Goal: Transaction & Acquisition: Purchase product/service

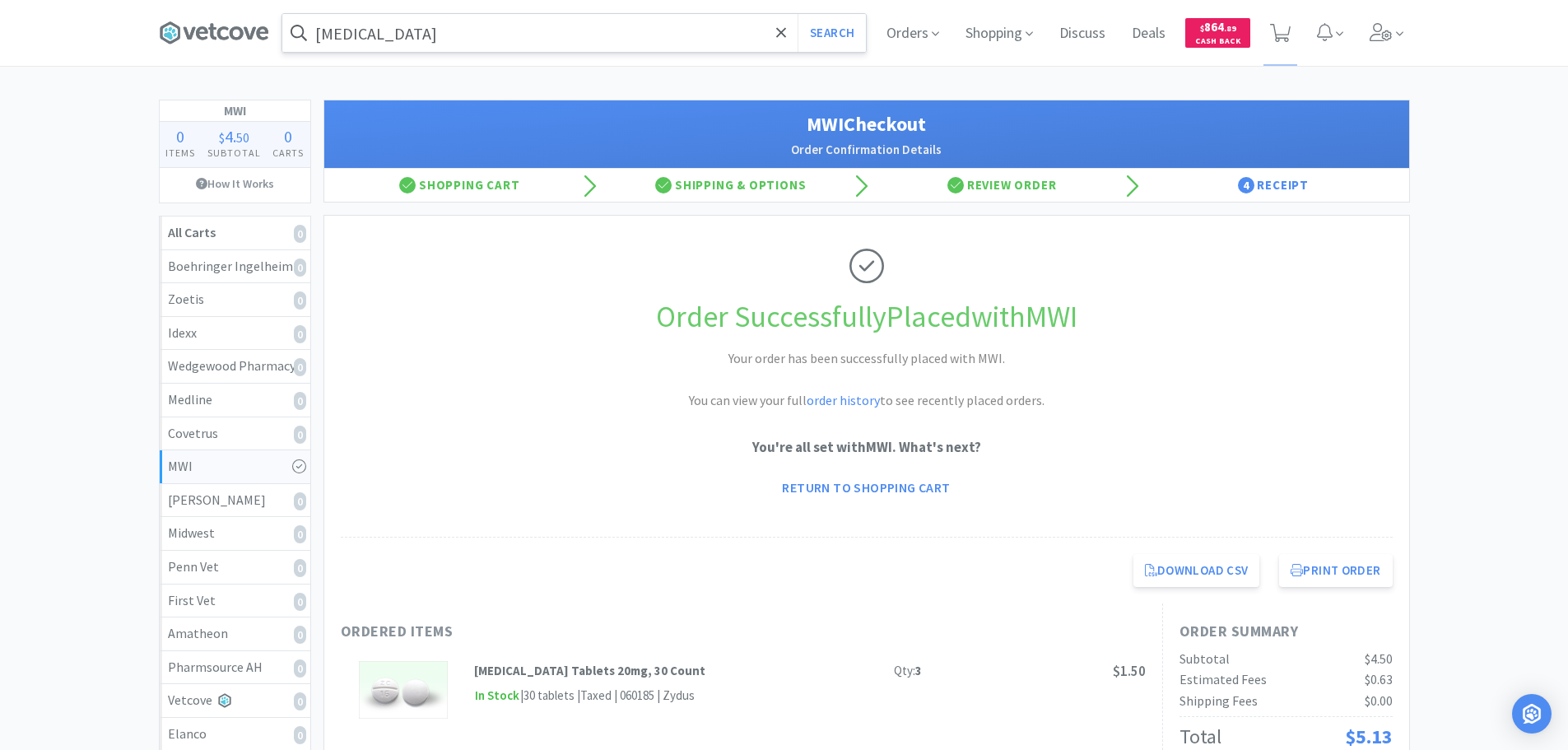
click at [559, 34] on input "[MEDICAL_DATA]" at bounding box center [575, 32] width 584 height 38
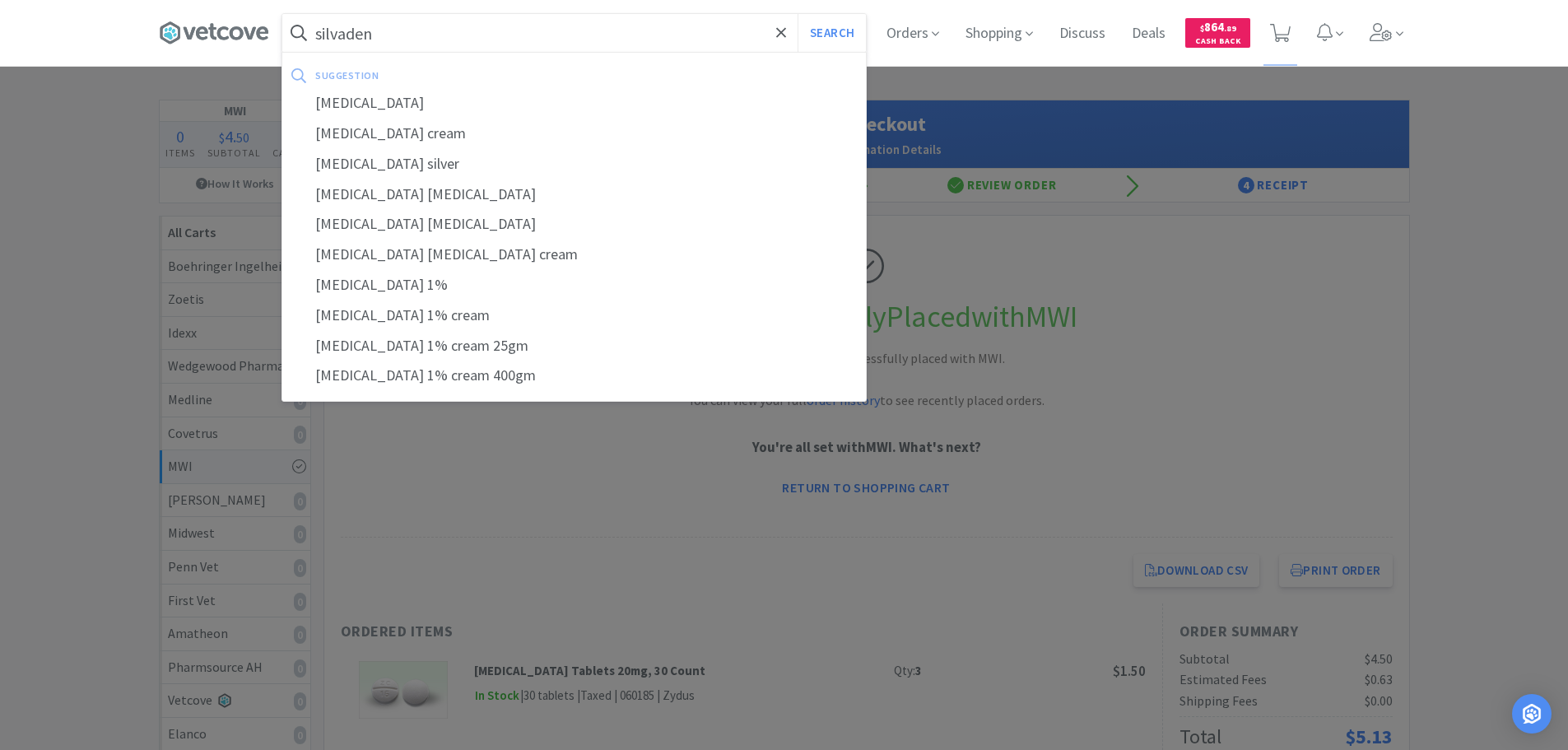
click at [797, 14] on button "Search" at bounding box center [832, 32] width 68 height 38
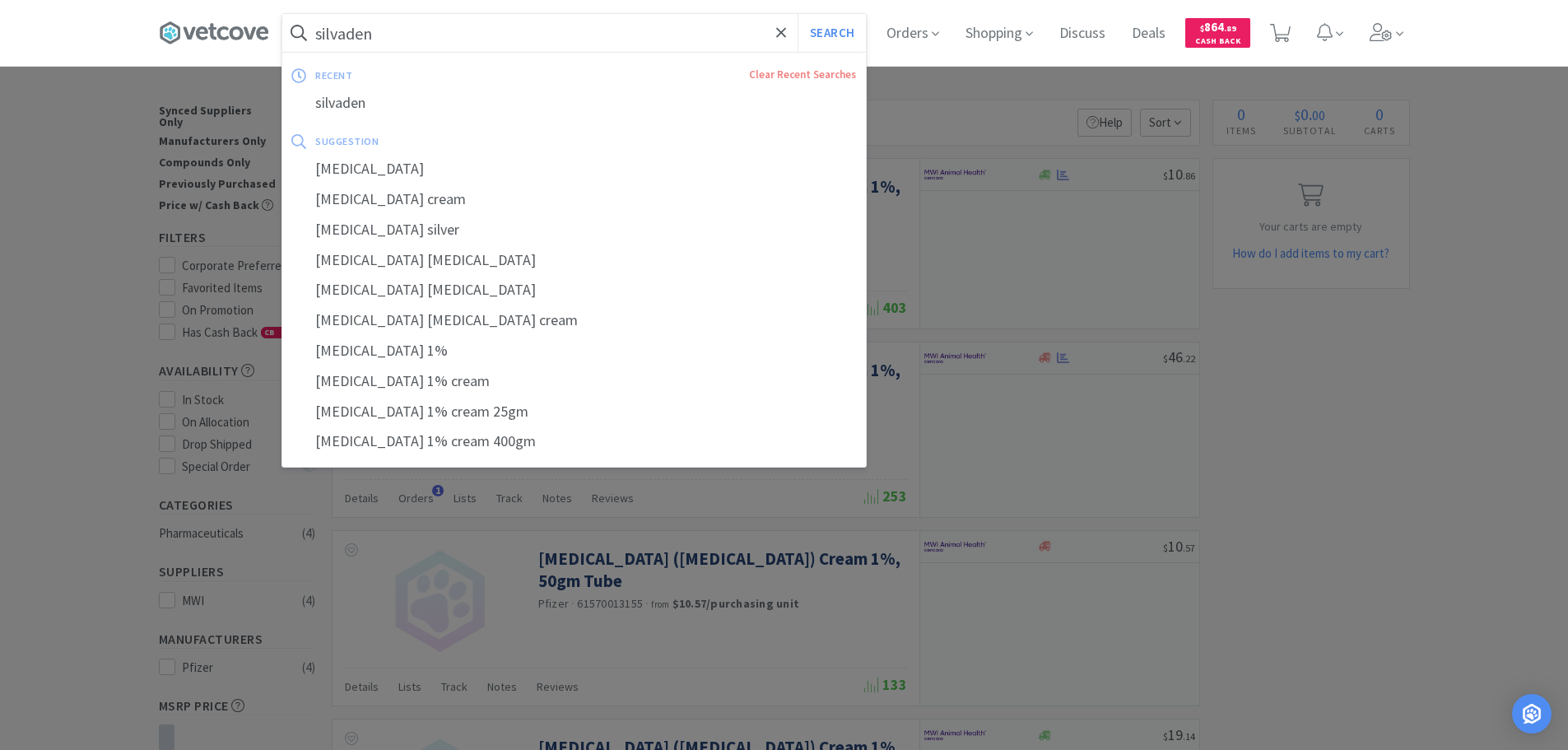
click at [533, 30] on input "silvaden" at bounding box center [575, 32] width 584 height 38
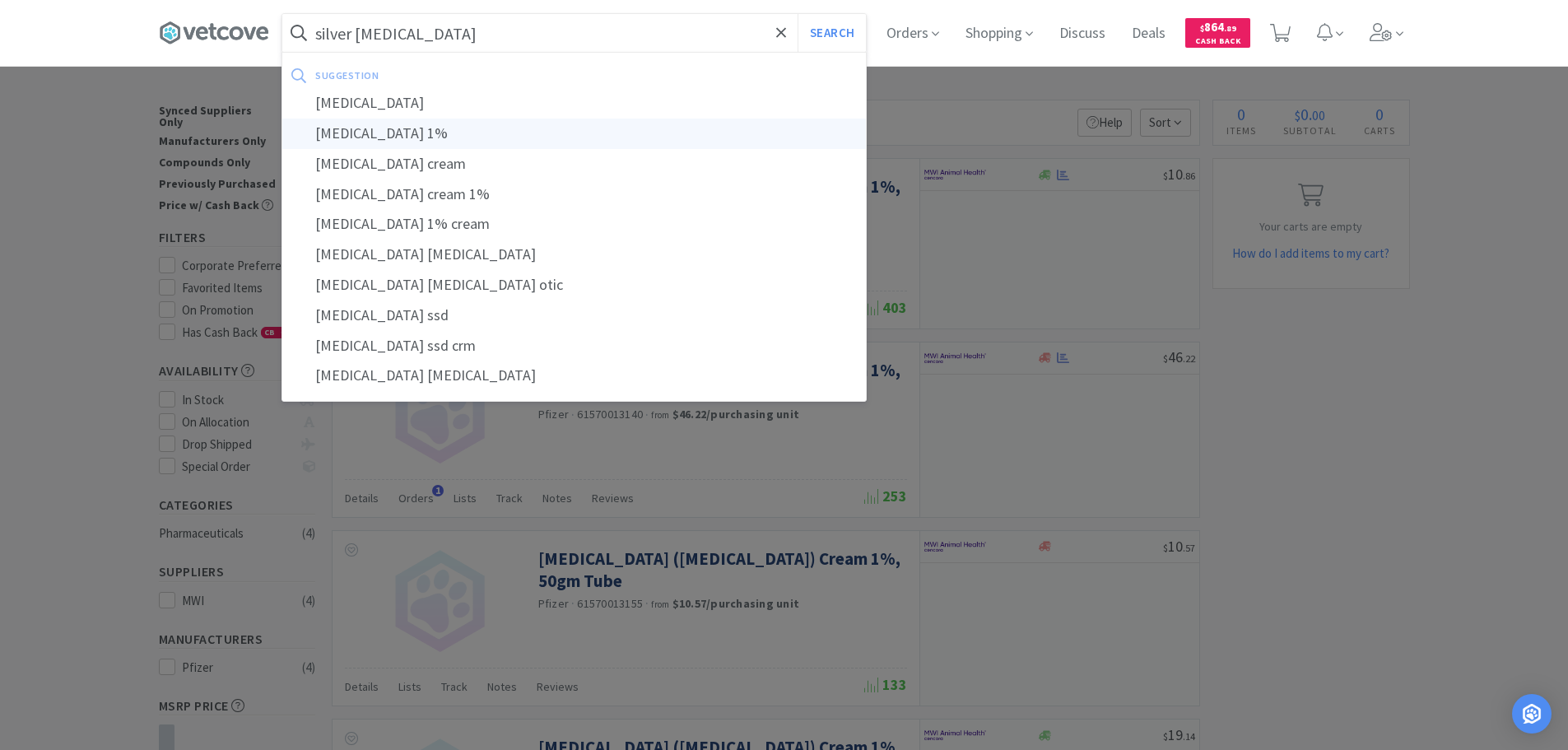
click at [528, 130] on div "[MEDICAL_DATA] 1%" at bounding box center [575, 133] width 584 height 30
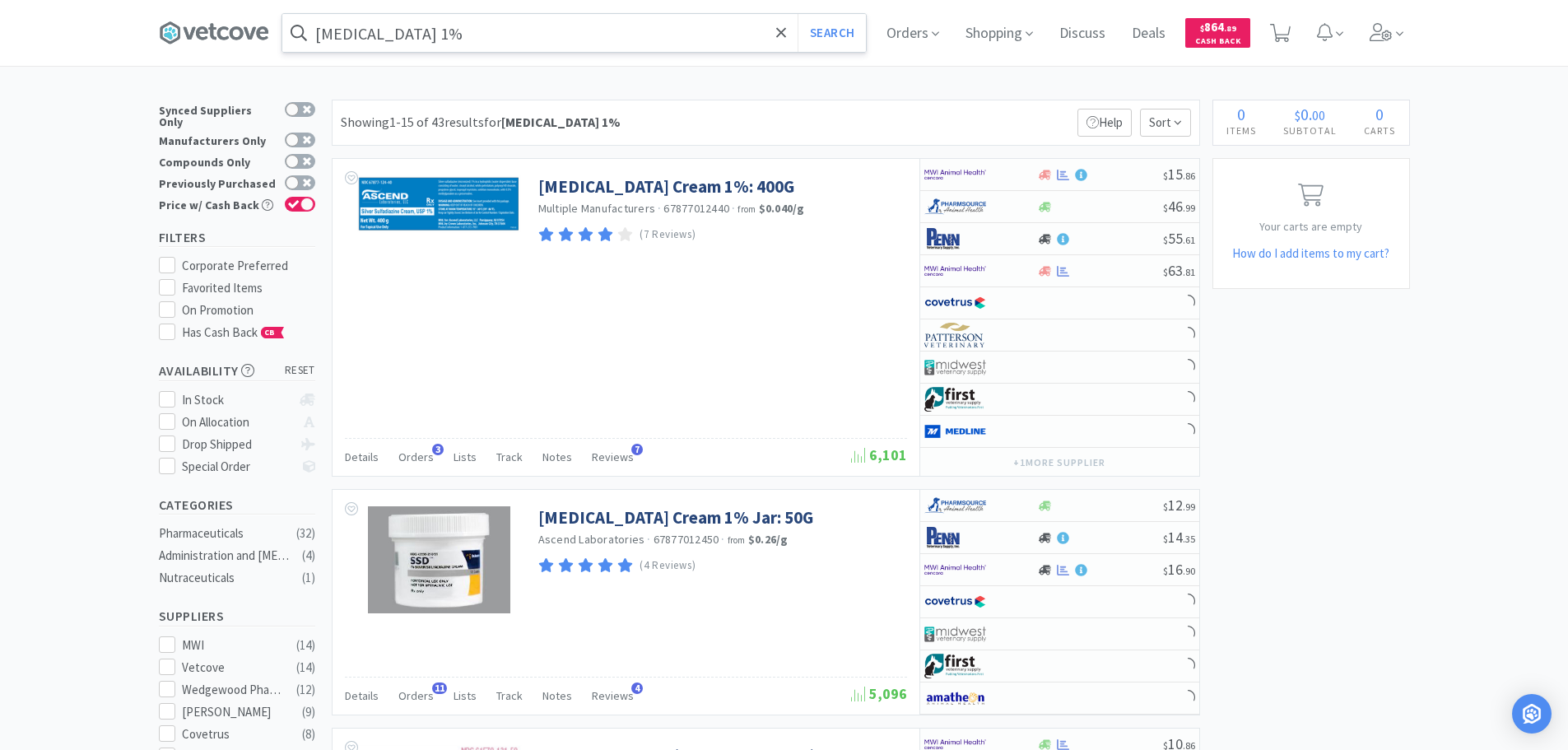
click at [818, 115] on div "Showing 1-15 of 43 results for [MEDICAL_DATA] 1% Filters Help Sort" at bounding box center [766, 123] width 869 height 46
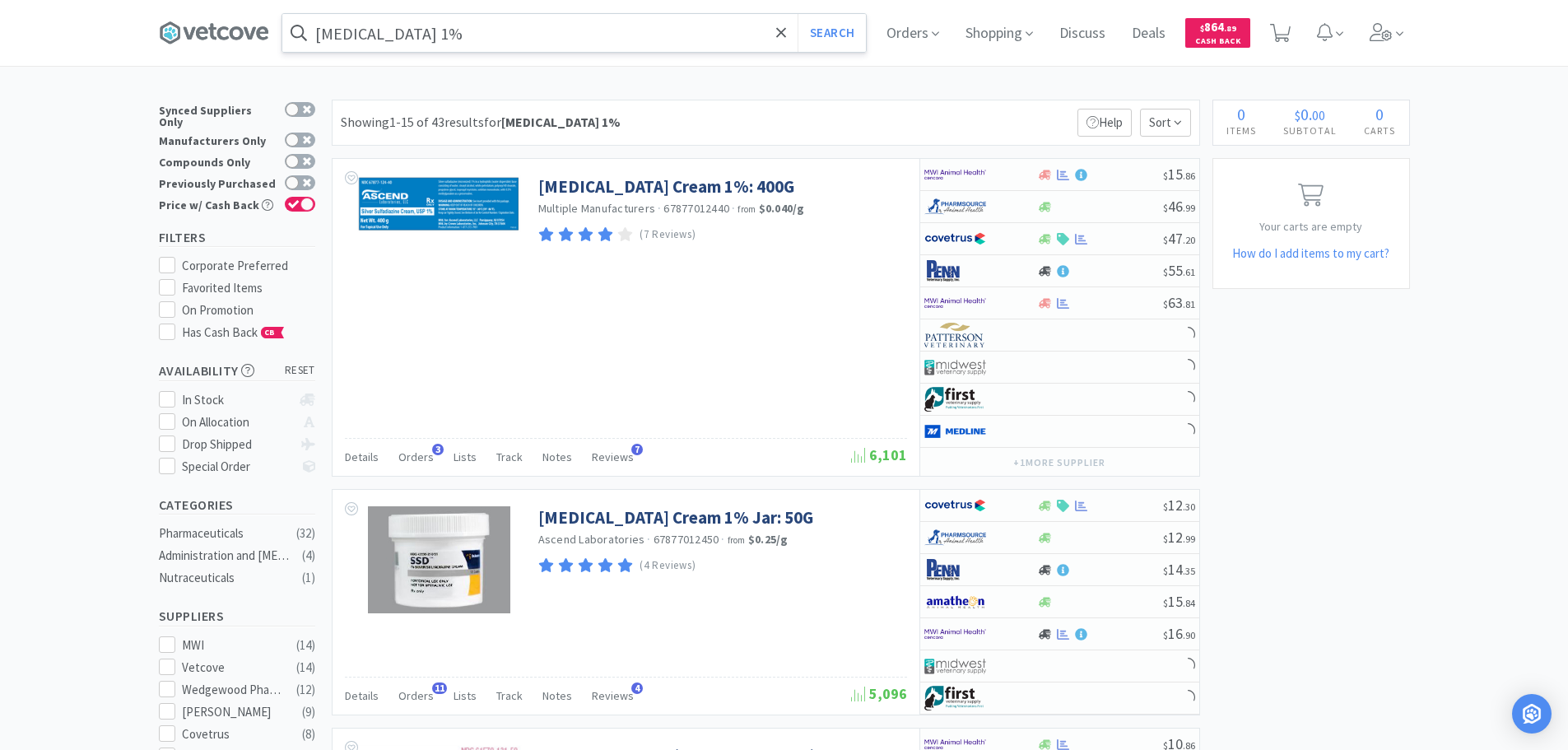
click at [825, 117] on div "Showing 1-15 of 43 results for [MEDICAL_DATA] 1% Filters Help Sort" at bounding box center [766, 123] width 869 height 46
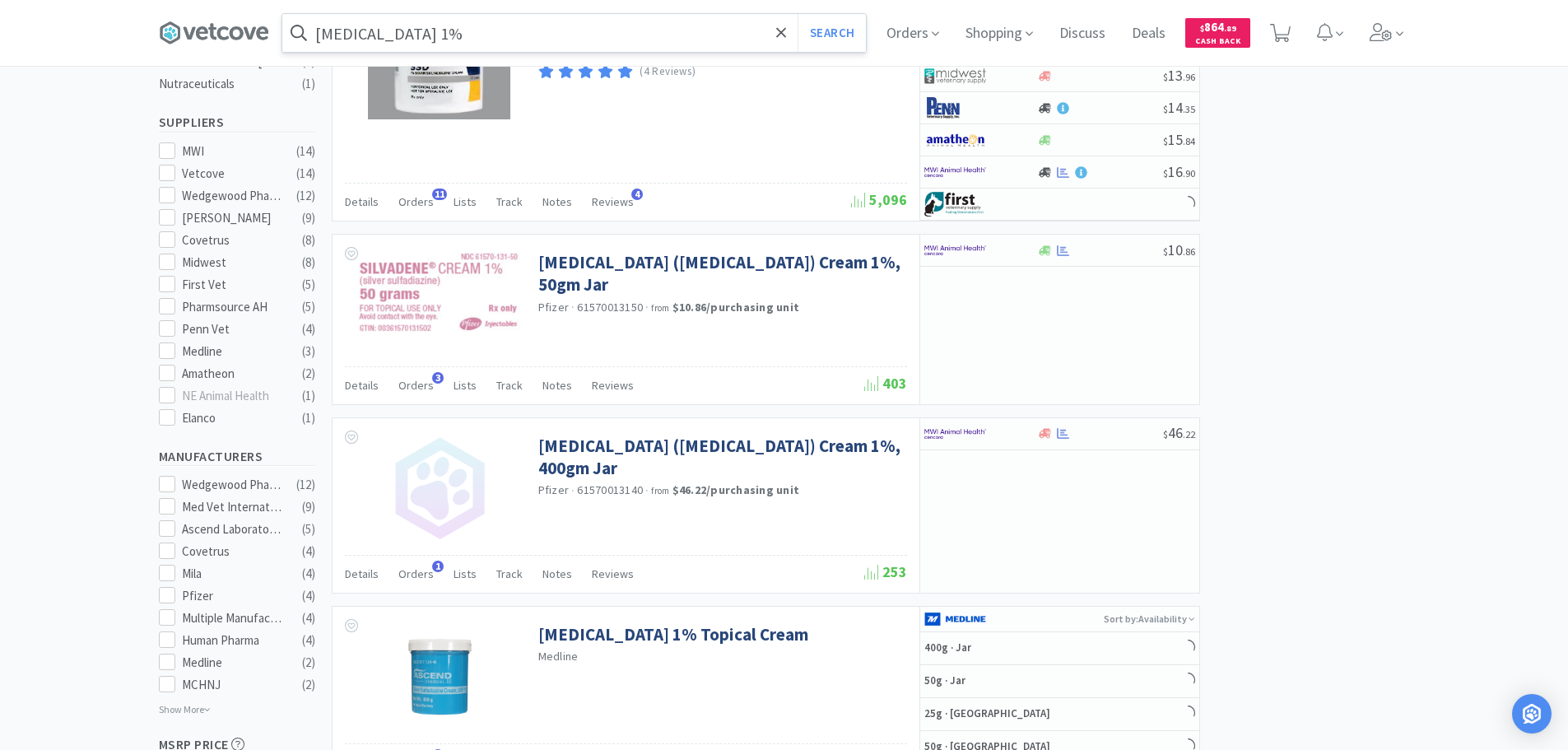
scroll to position [82, 0]
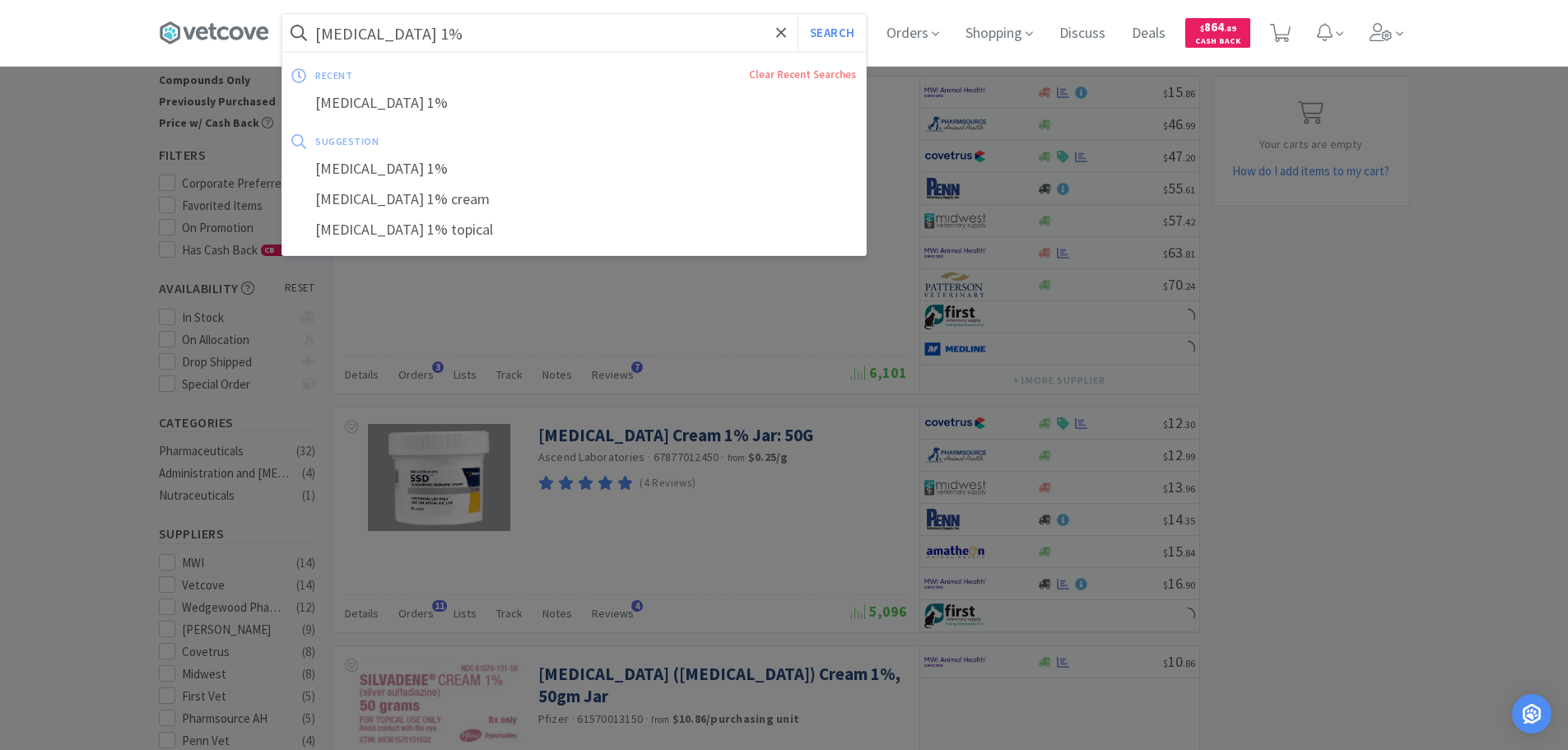
click at [593, 30] on input "[MEDICAL_DATA] 1%" at bounding box center [575, 32] width 584 height 38
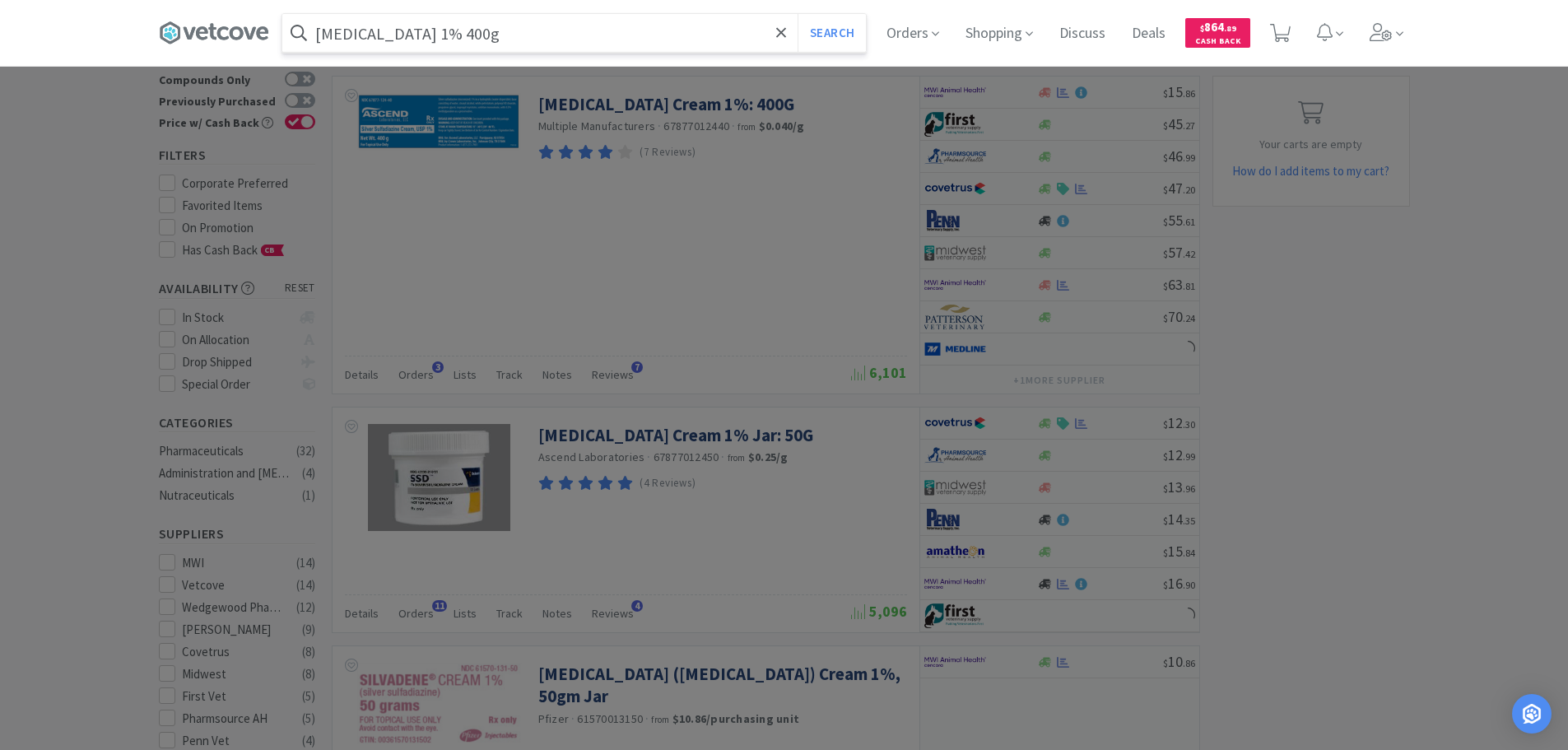
type input "[MEDICAL_DATA] 1% 400g"
click at [797, 14] on button "Search" at bounding box center [832, 32] width 68 height 38
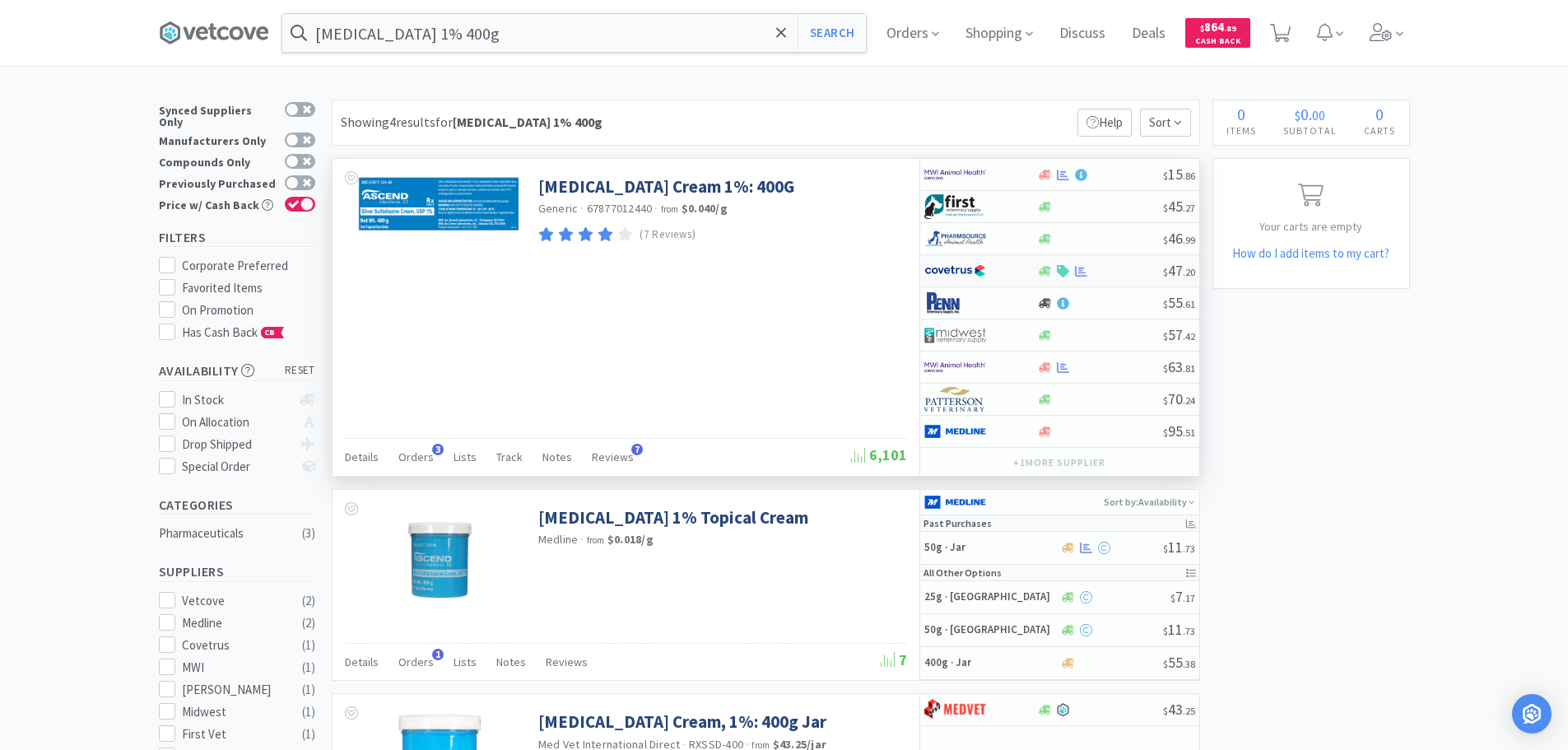
click at [1125, 269] on div at bounding box center [1100, 271] width 126 height 12
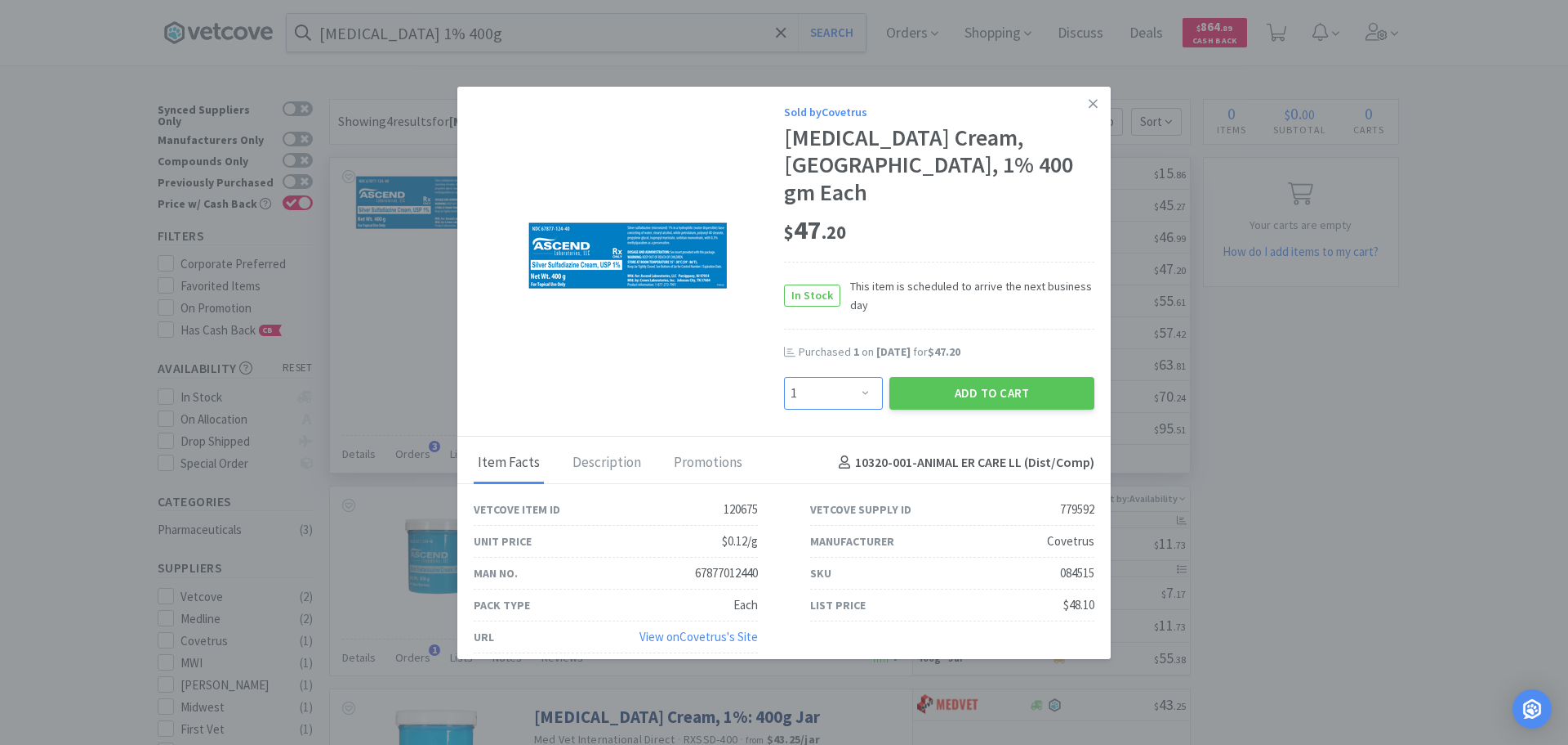
click at [850, 377] on select "Enter Quantity 1 2 3 4 5 6 7 8 9 10 11 12 13 14 15 16 17 18 19 20 Enter Quantity" at bounding box center [834, 394] width 99 height 33
select select "2"
click at [784, 377] on select "Enter Quantity 1 2 3 4 5 6 7 8 9 10 11 12 13 14 15 16 17 18 19 20 Enter Quantity" at bounding box center [834, 394] width 99 height 33
drag, startPoint x: 856, startPoint y: 217, endPoint x: 797, endPoint y: 209, distance: 59.5
click at [797, 213] on div "$ 47 . 20" at bounding box center [939, 229] width 310 height 34
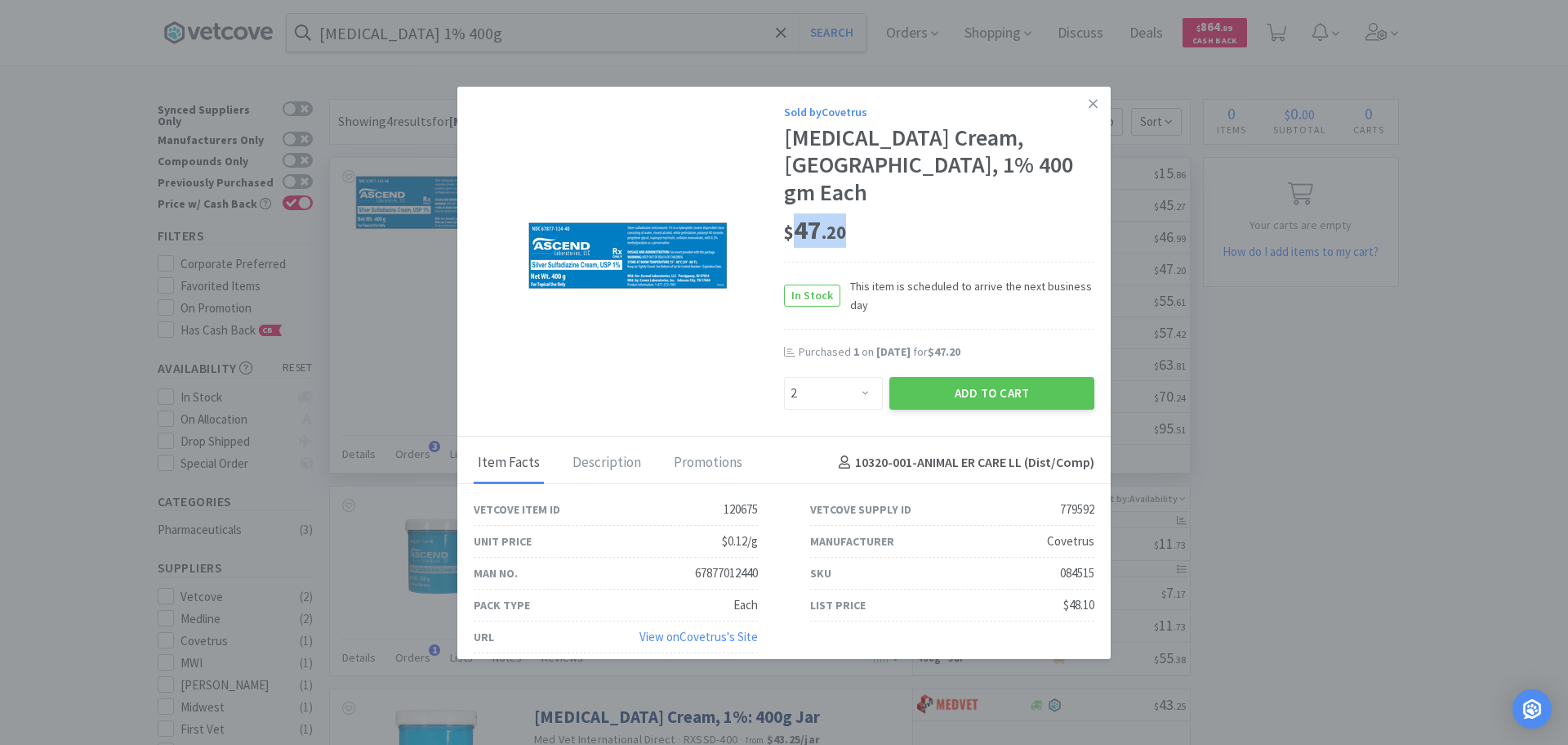
copy span "47 . 20"
click at [934, 380] on button "Add to Cart" at bounding box center [992, 394] width 205 height 33
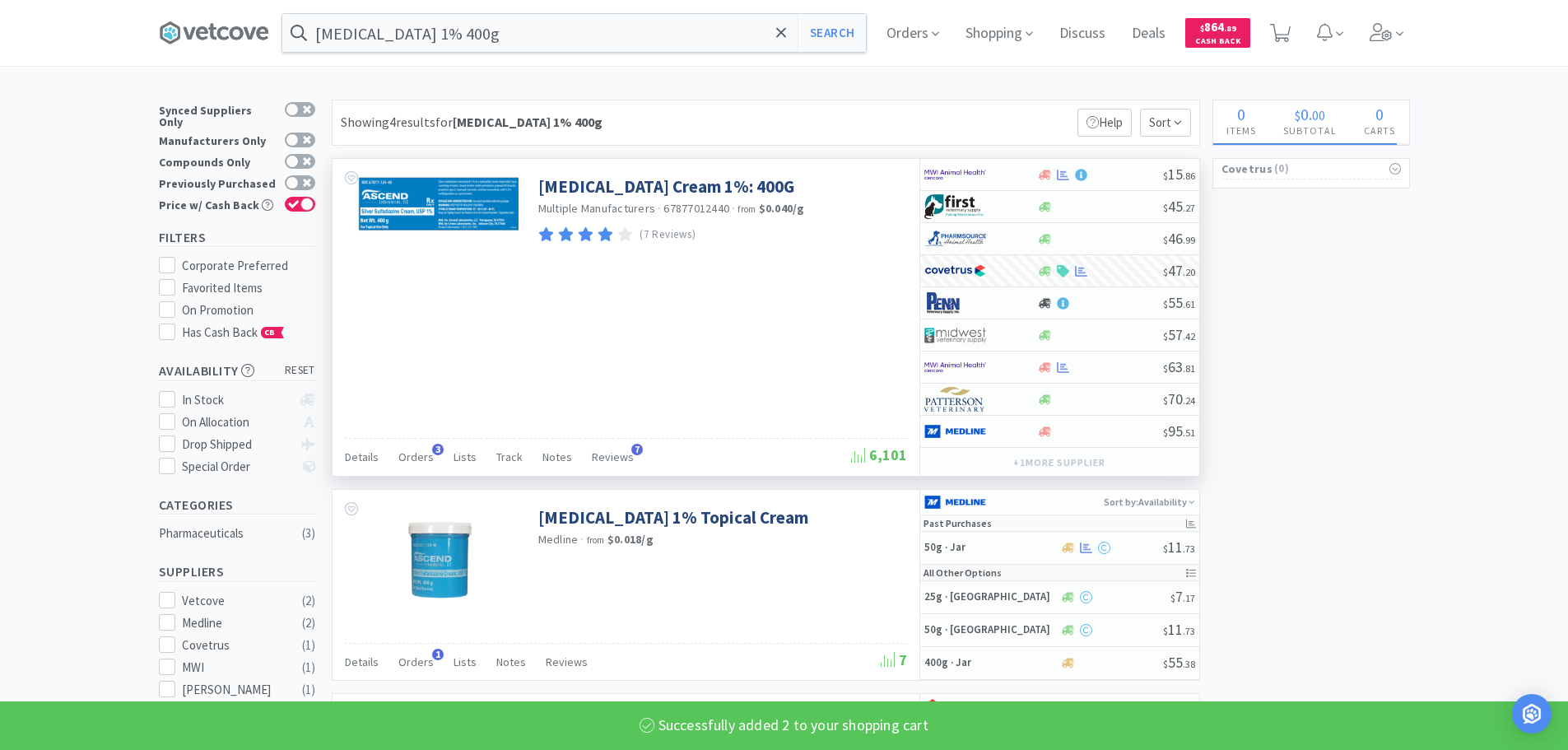
select select "2"
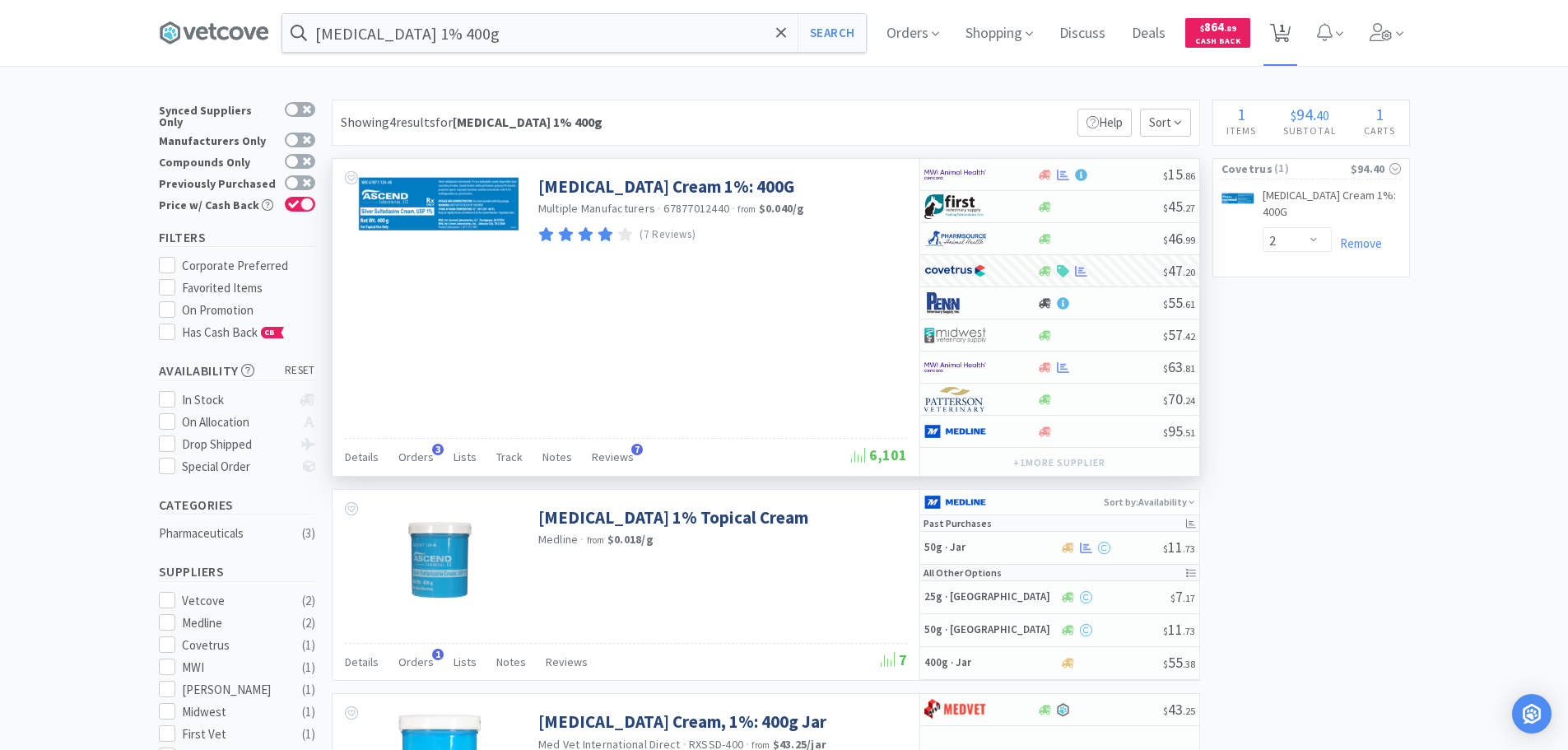
click at [1291, 34] on icon at bounding box center [1280, 33] width 20 height 18
select select "2"
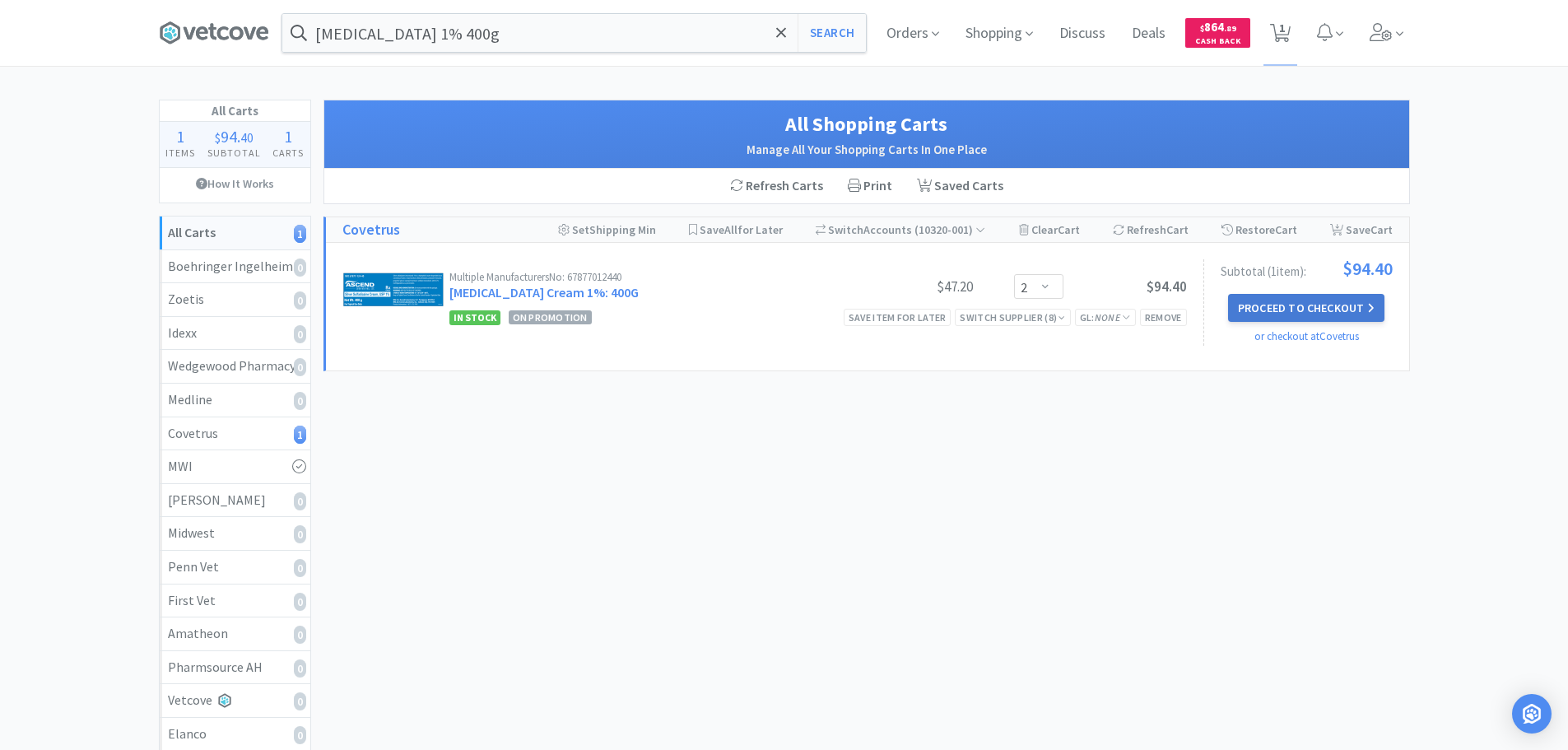
click at [1334, 311] on button "Proceed to Checkout" at bounding box center [1306, 308] width 156 height 28
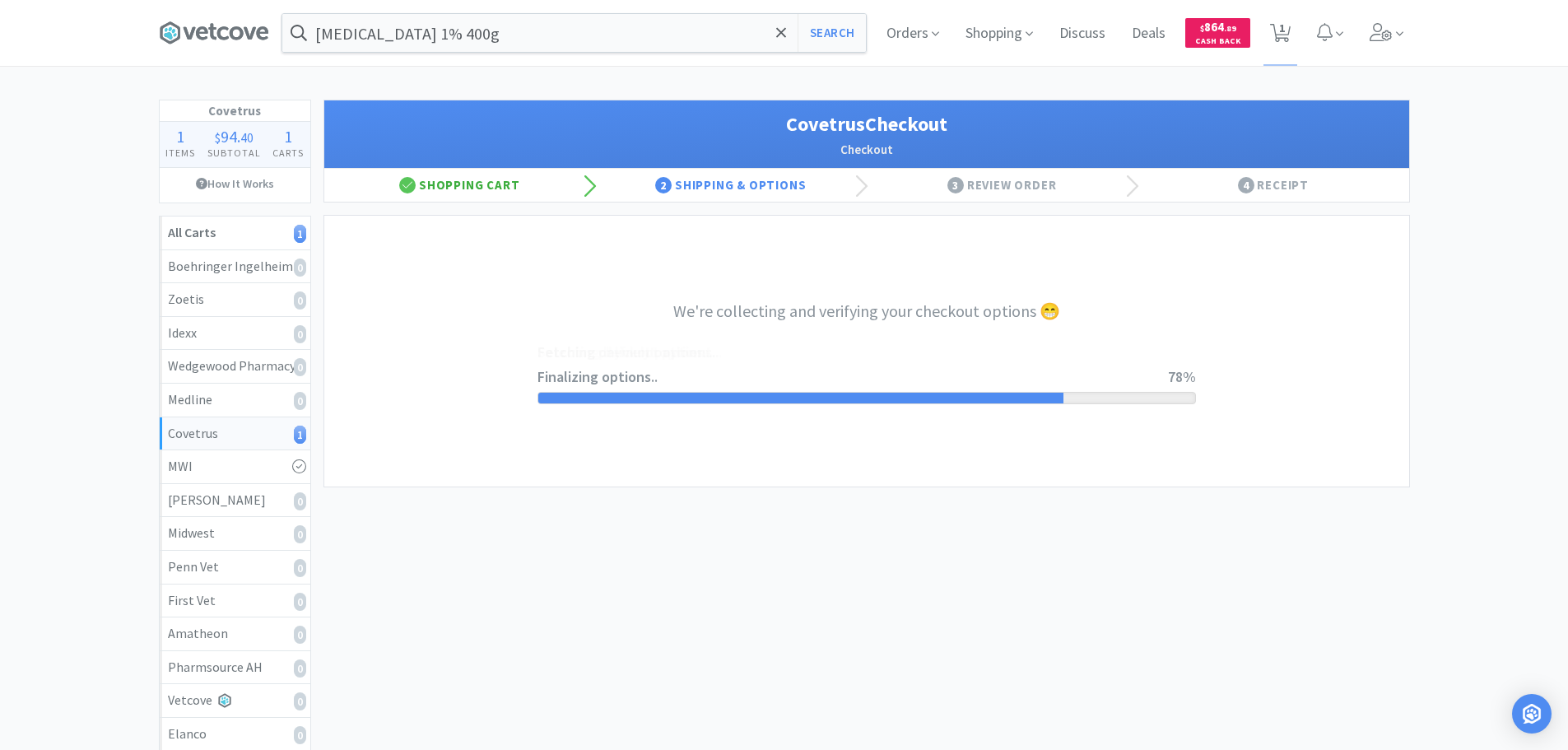
select select "ACCOUNT"
select select "cvt-standard-net"
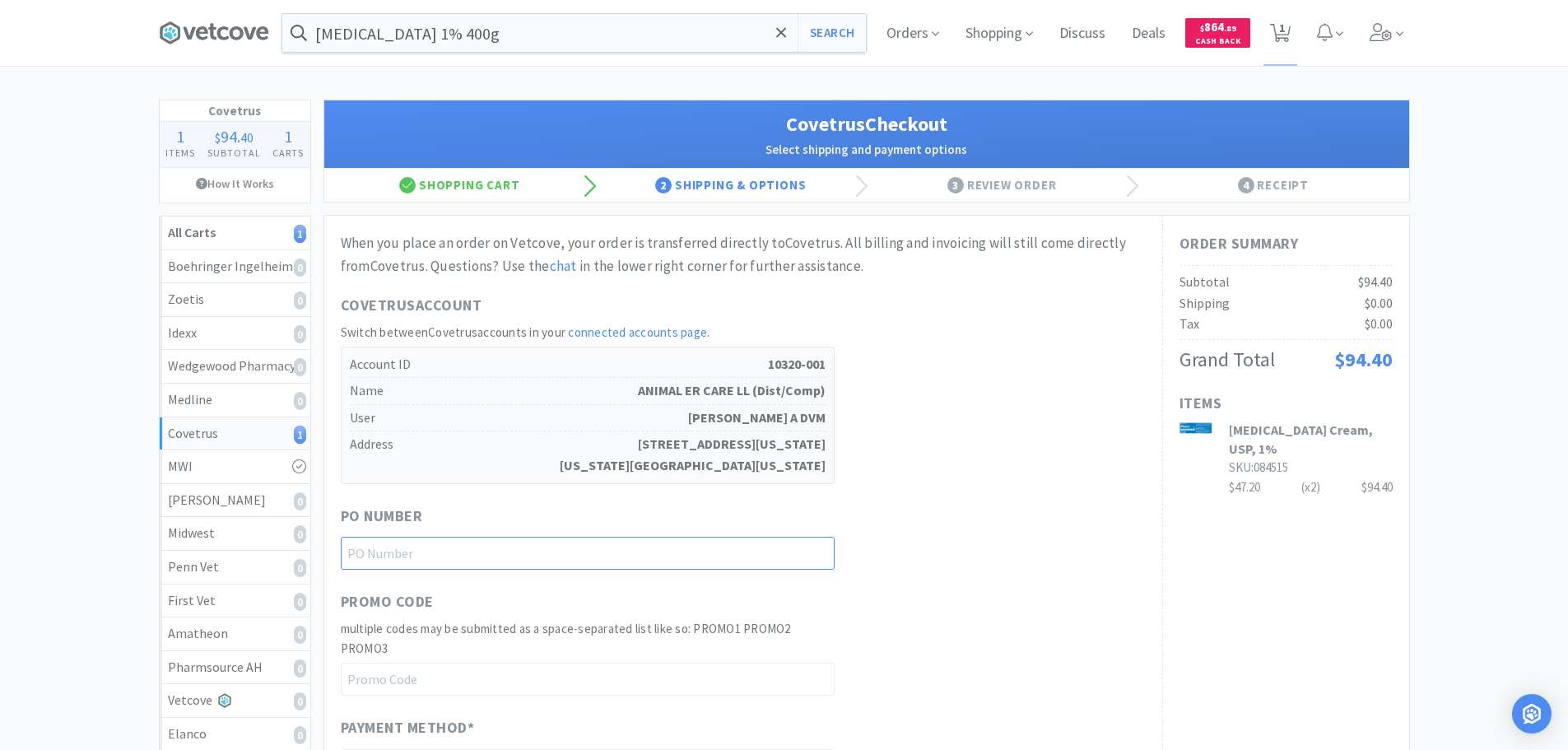
click at [641, 540] on input "text" at bounding box center [588, 553] width 493 height 33
type input "For [PERSON_NAME]"
click at [964, 572] on div "When you place an order on Vetcove, your order is transferred directly to Covet…" at bounding box center [743, 657] width 805 height 850
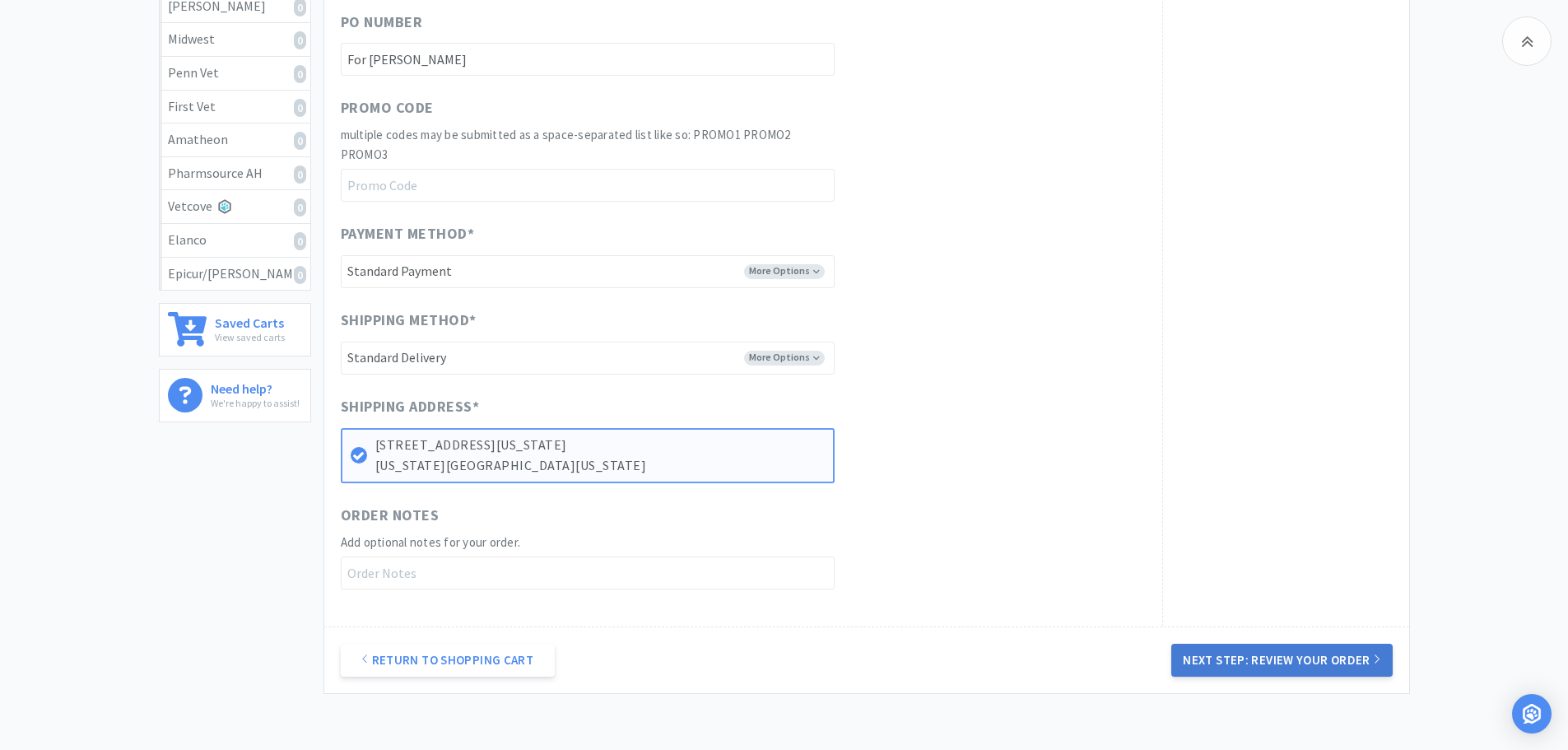
click at [1271, 658] on button "Next Step: Review Your Order" at bounding box center [1282, 660] width 221 height 33
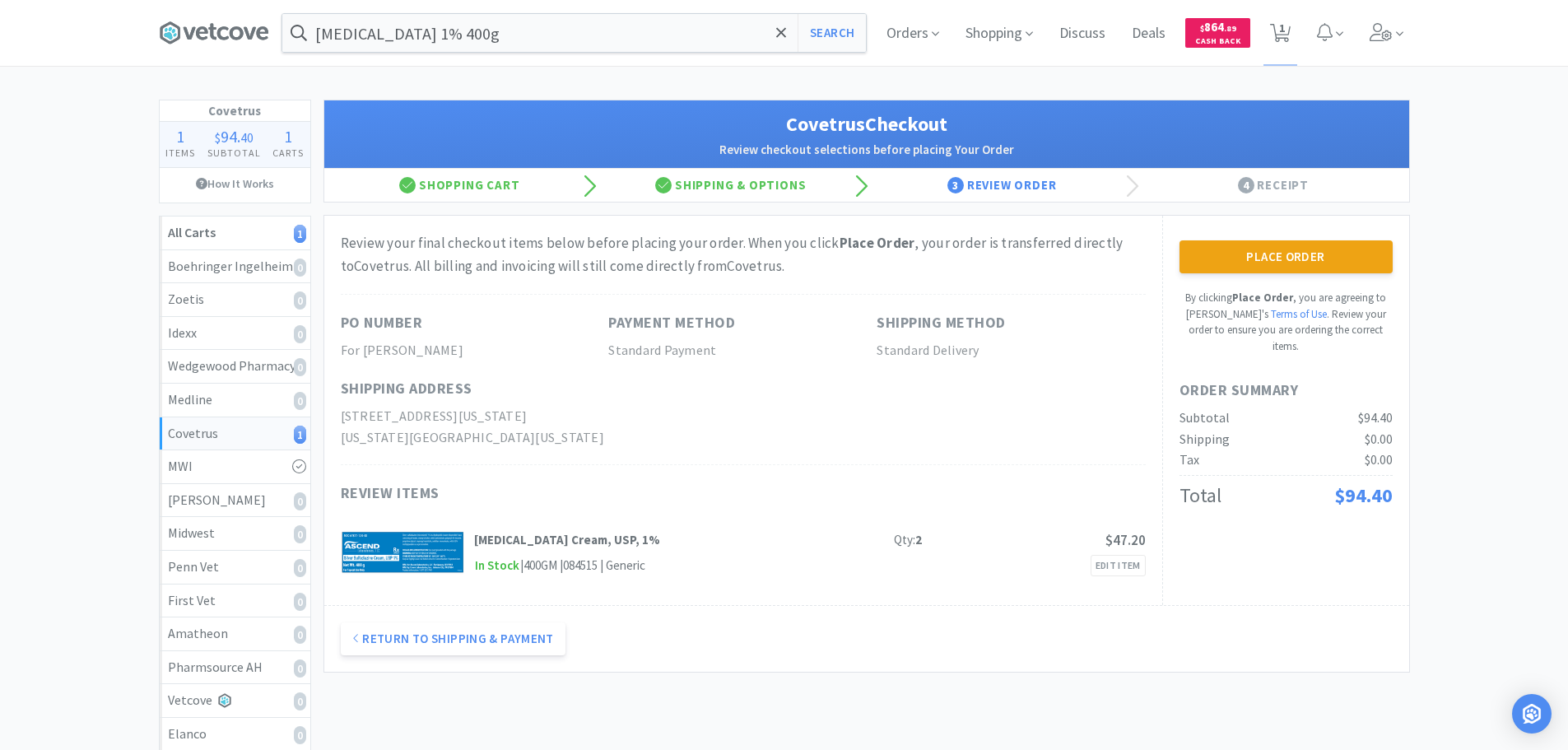
click at [1307, 253] on button "Place Order" at bounding box center [1285, 257] width 213 height 33
